Goal: Transaction & Acquisition: Purchase product/service

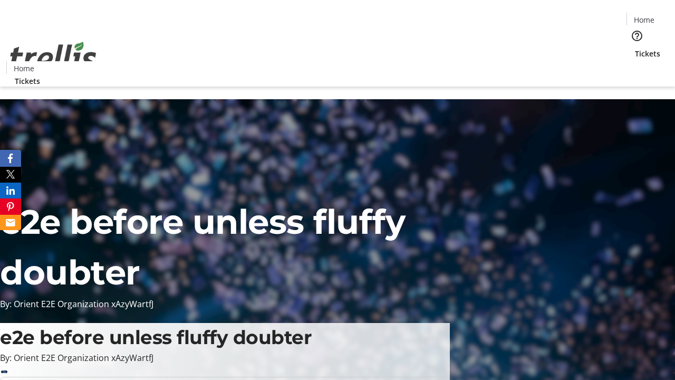
click at [635, 48] on span "Tickets" at bounding box center [647, 53] width 25 height 11
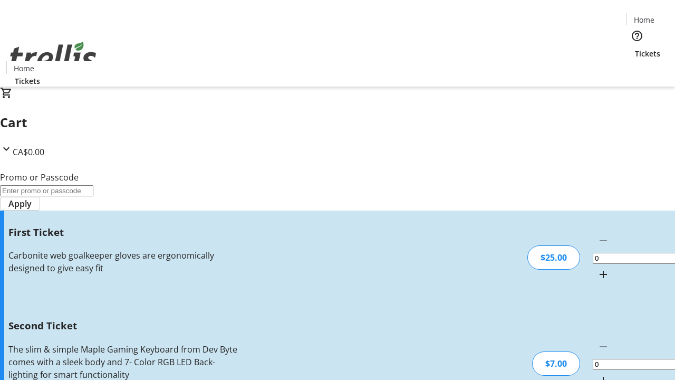
click at [597, 268] on mat-icon "Increment by one" at bounding box center [603, 274] width 13 height 13
type input "1"
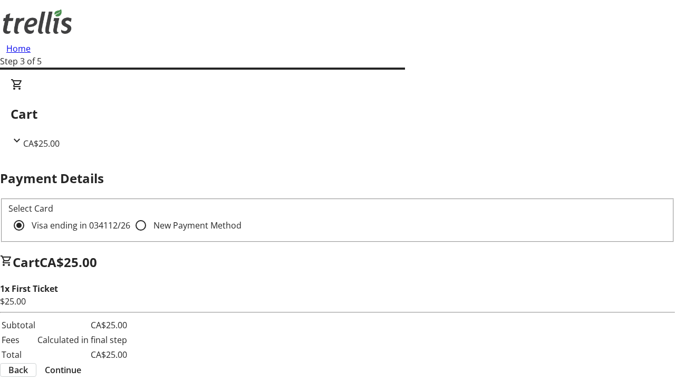
click at [130, 215] on input "New Payment Method" at bounding box center [140, 225] width 21 height 21
radio input "true"
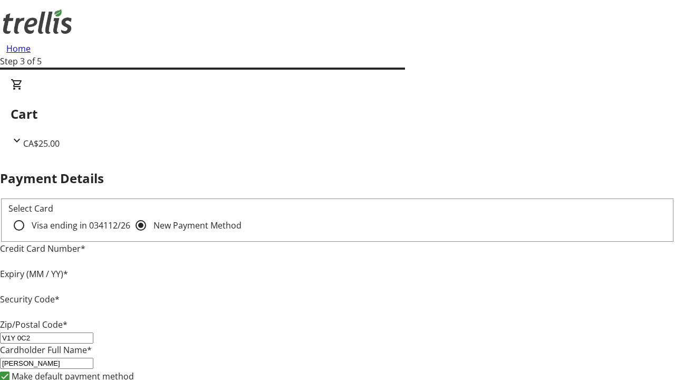
type input "V1Y 0C2"
